Goal: Transaction & Acquisition: Purchase product/service

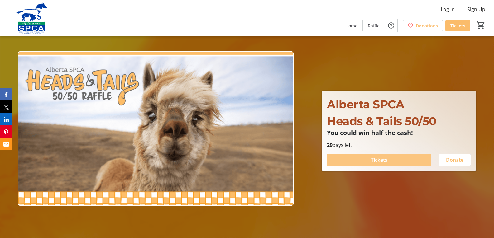
click at [380, 158] on span "Tickets" at bounding box center [379, 159] width 17 height 7
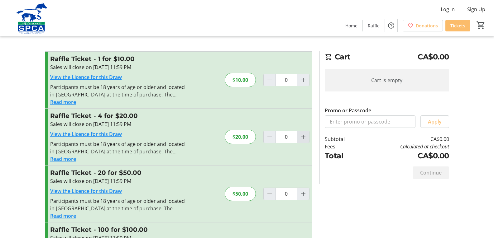
click at [301, 137] on mat-icon "Increment by one" at bounding box center [302, 136] width 7 height 7
type input "1"
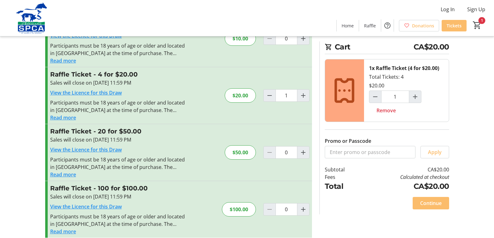
scroll to position [49, 0]
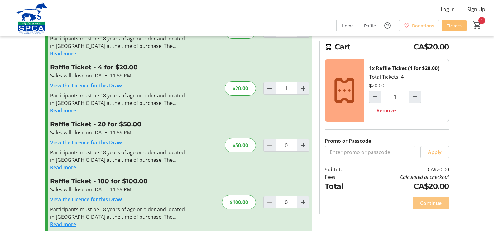
click at [428, 204] on span "Continue" at bounding box center [431, 203] width 22 height 7
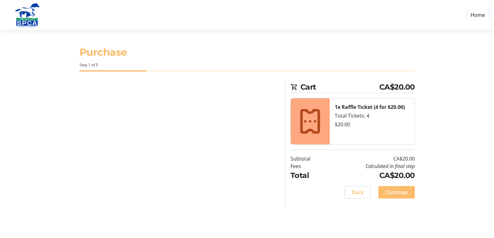
select select "CA"
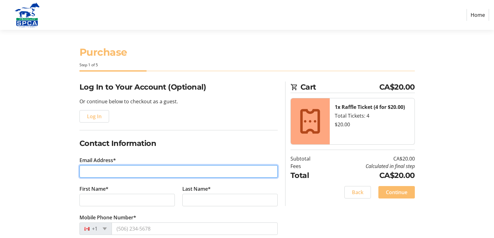
click at [97, 171] on input "Email Address*" at bounding box center [178, 171] width 198 height 12
type input "[EMAIL_ADDRESS][DOMAIN_NAME]"
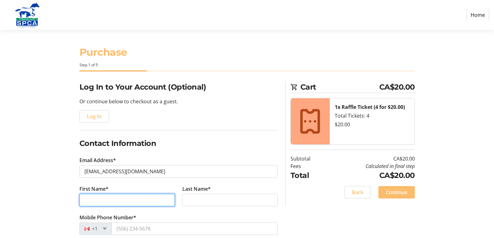
type input "[PERSON_NAME]"
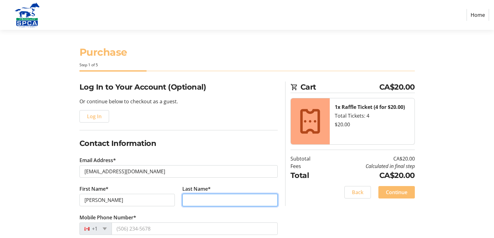
type input "Chatenay"
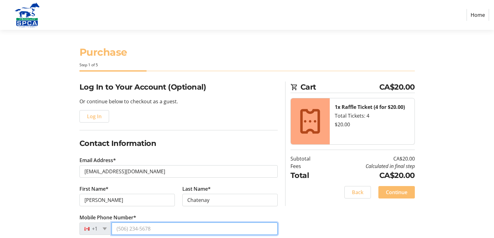
type input "[PHONE_NUMBER]"
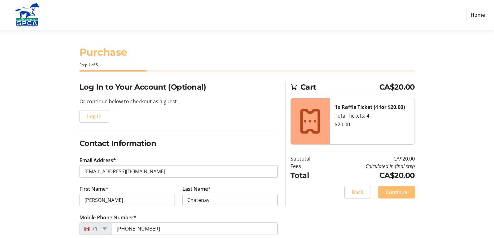
type input "[STREET_ADDRESS]"
type input "Innisfail"
select select "AB"
type input "T4G0N9"
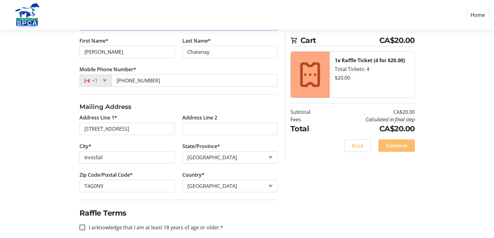
scroll to position [156, 0]
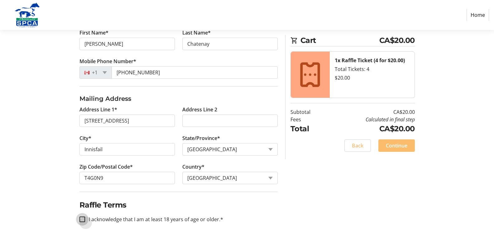
click at [82, 219] on input "I acknowledge that I am at least 18 years of age or older.*" at bounding box center [82, 220] width 6 height 6
checkbox input "true"
click at [402, 148] on span "Continue" at bounding box center [397, 145] width 22 height 7
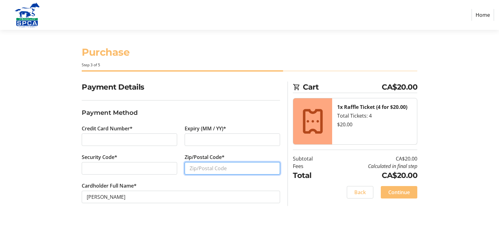
click at [237, 167] on input "Zip/Postal Code*" at bounding box center [231, 168] width 95 height 12
type input "T4G0N9"
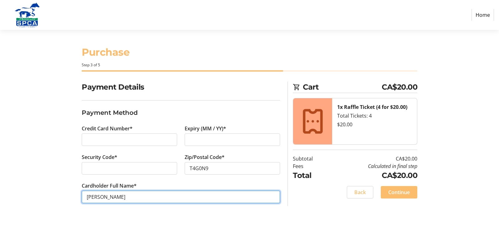
click at [146, 197] on input "[PERSON_NAME]" at bounding box center [181, 197] width 198 height 12
click at [149, 198] on input "[PERSON_NAME]" at bounding box center [181, 197] width 198 height 12
click at [253, 193] on input "[PERSON_NAME]" at bounding box center [181, 197] width 198 height 12
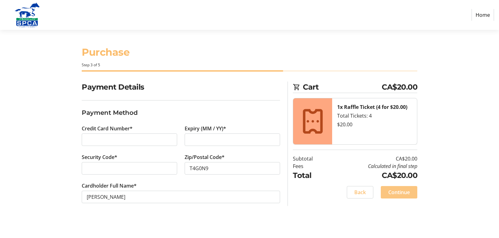
click at [394, 192] on span "Continue" at bounding box center [399, 192] width 22 height 7
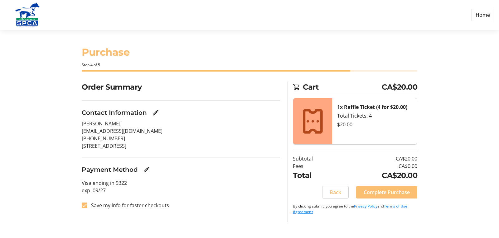
click at [370, 193] on span "Complete Purchase" at bounding box center [386, 192] width 46 height 7
